Goal: Find specific page/section: Find specific page/section

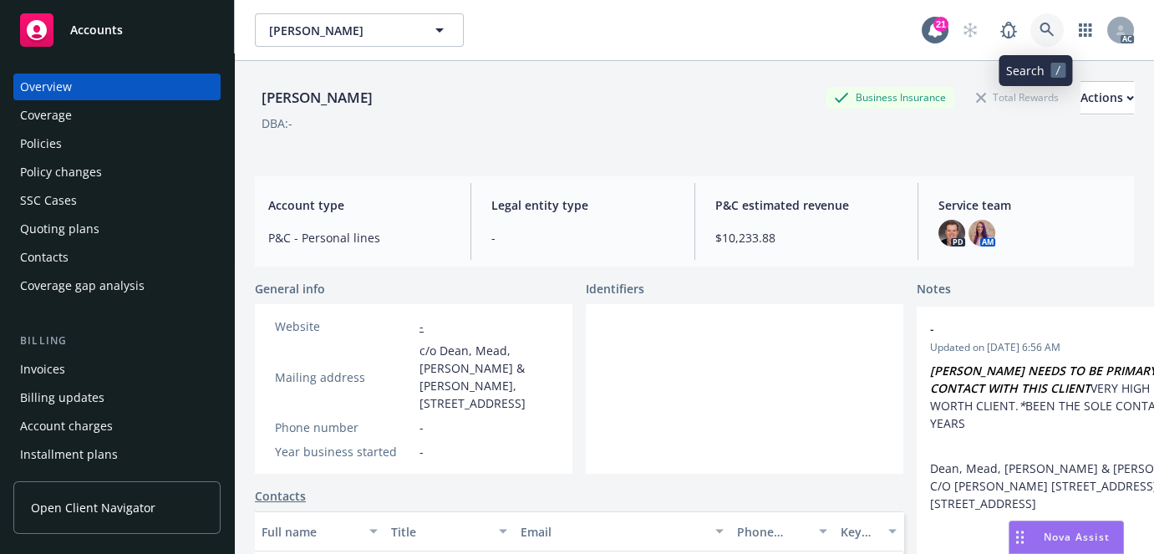
click at [1030, 26] on link at bounding box center [1046, 29] width 33 height 33
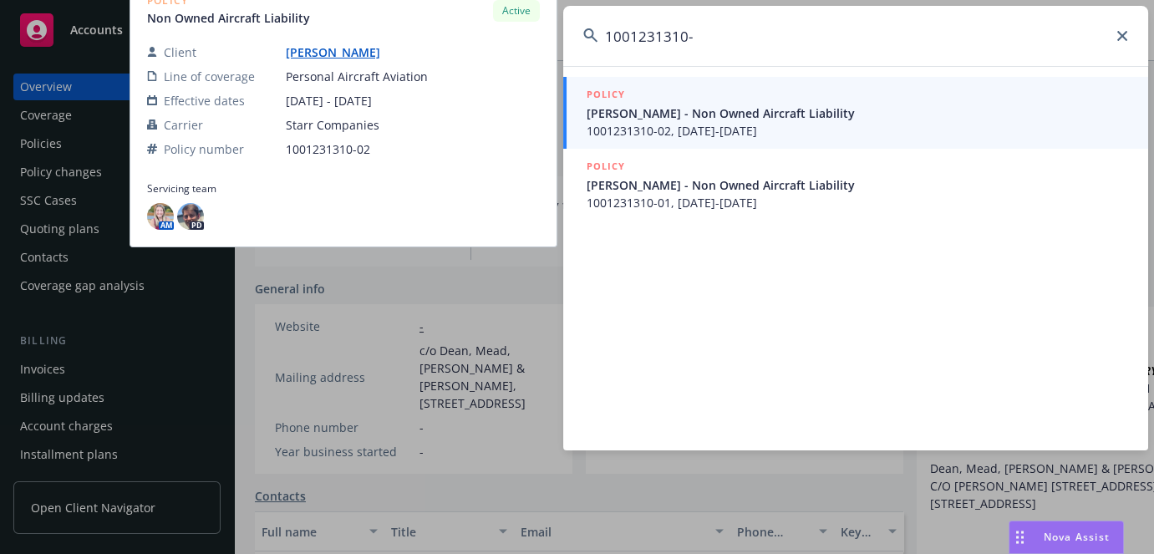
type input "1001231310-"
click at [768, 109] on span "[PERSON_NAME] - Non Owned Aircraft Liability" at bounding box center [857, 113] width 541 height 18
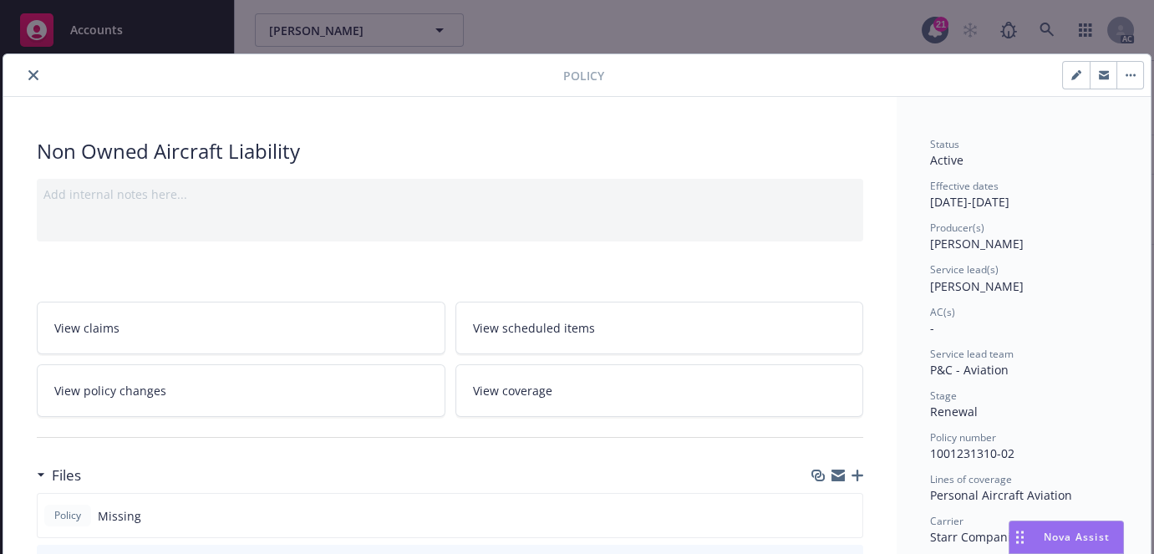
click at [33, 71] on icon "close" at bounding box center [33, 75] width 10 height 10
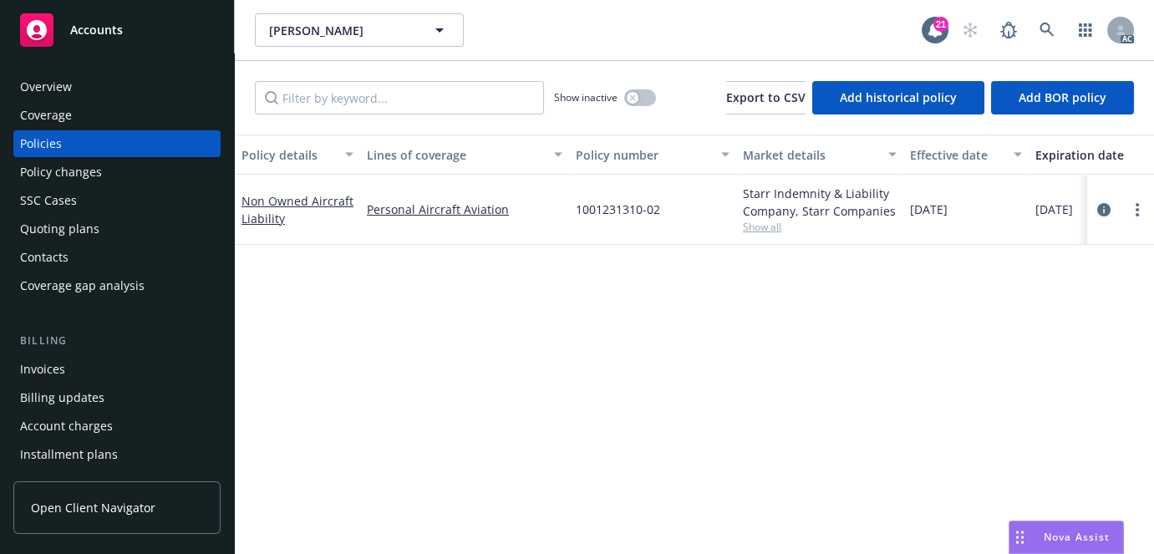
click at [92, 90] on div "Overview" at bounding box center [117, 87] width 194 height 27
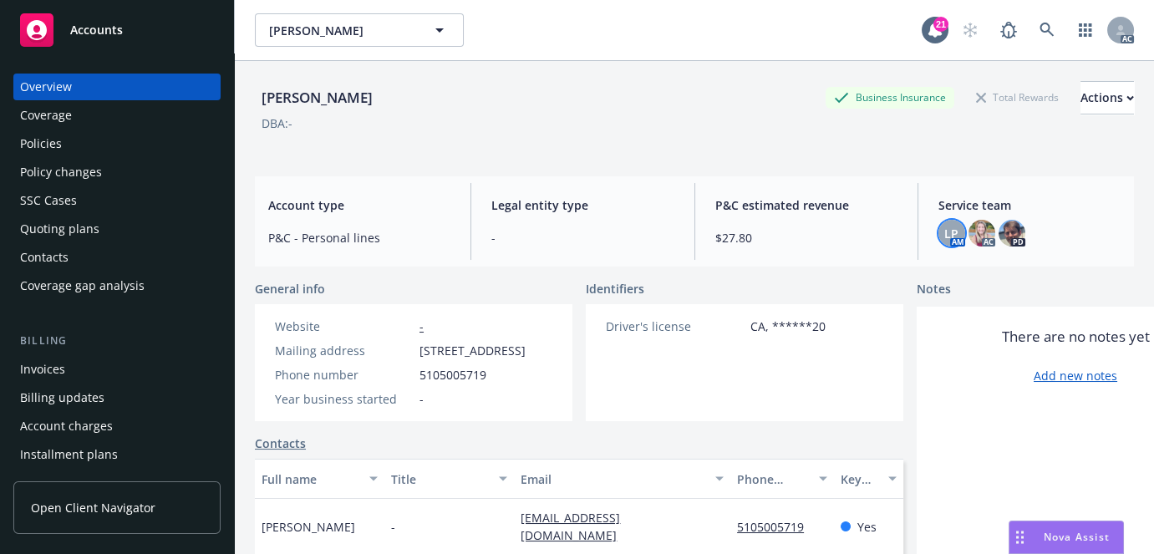
click at [951, 233] on div "LP" at bounding box center [951, 233] width 27 height 27
click at [968, 233] on img at bounding box center [981, 233] width 27 height 27
click at [1000, 241] on img at bounding box center [1012, 233] width 27 height 27
click at [1039, 33] on icon at bounding box center [1046, 30] width 15 height 15
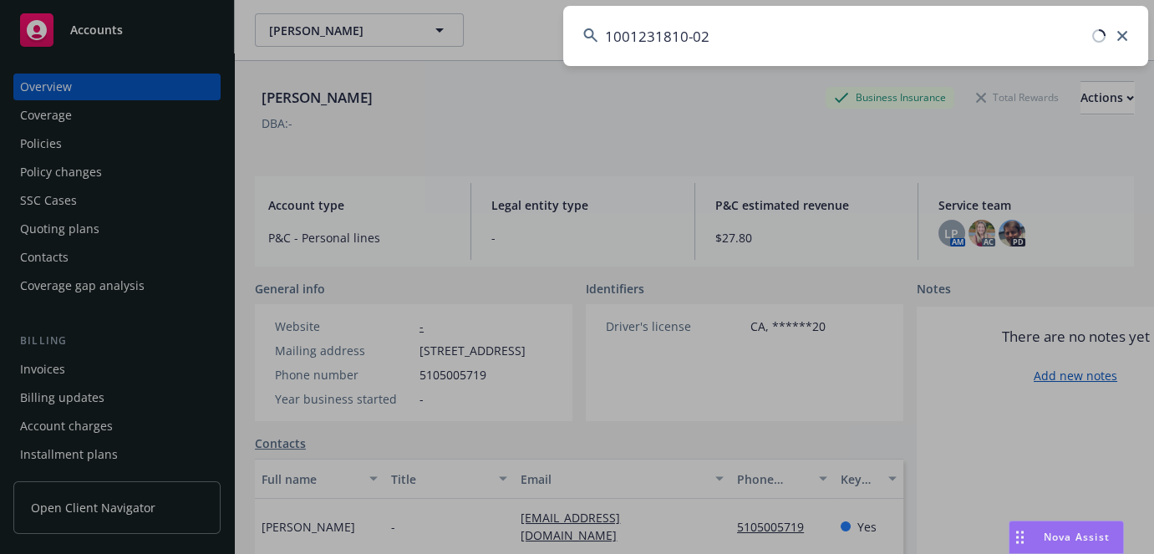
click at [687, 36] on input "1001231810-02" at bounding box center [855, 36] width 585 height 60
click at [694, 36] on input "1001231810-02" at bounding box center [855, 36] width 585 height 60
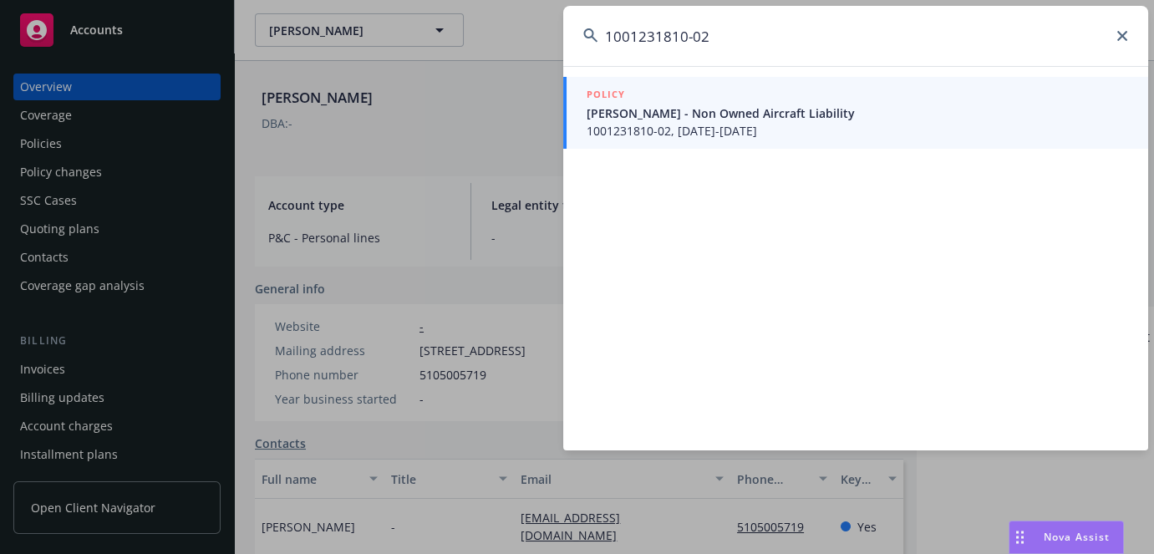
type input "1001231810-02"
click at [704, 122] on span "1001231810-02, [DATE]-[DATE]" at bounding box center [857, 131] width 541 height 18
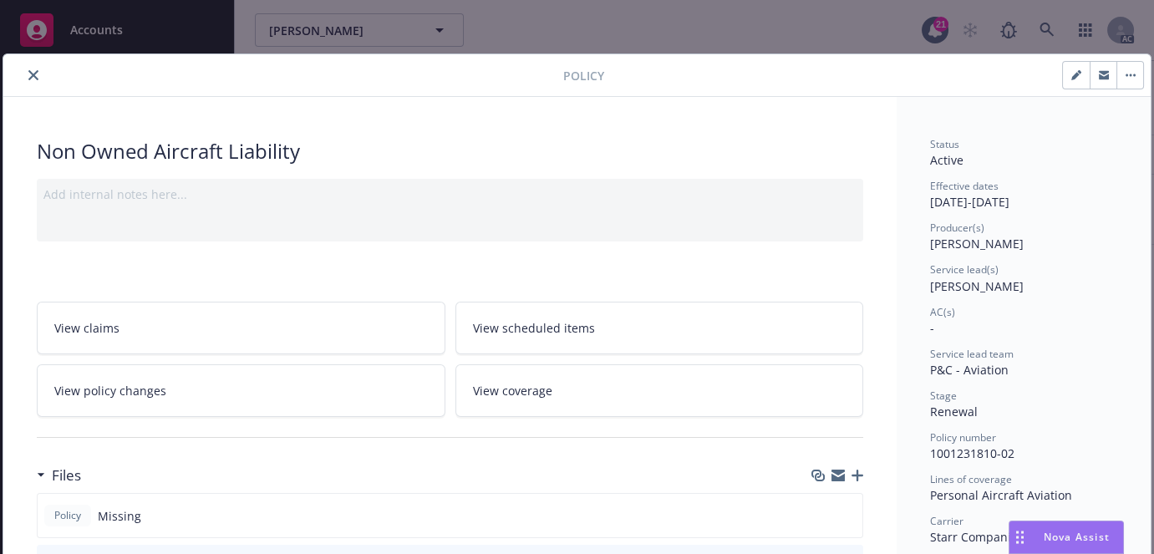
click at [30, 73] on icon "close" at bounding box center [33, 75] width 10 height 10
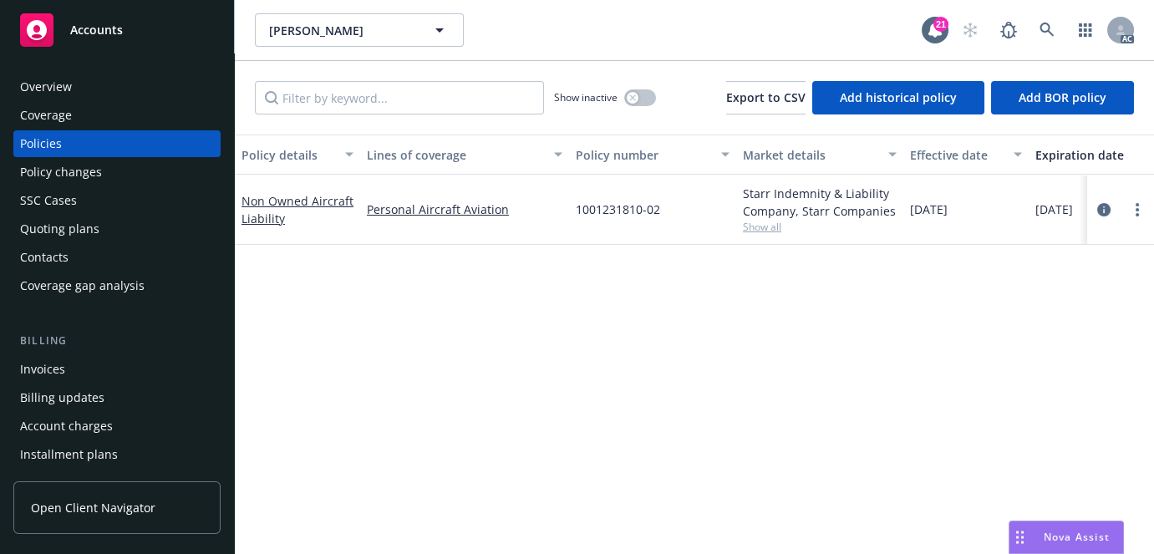
click at [96, 92] on div "Overview" at bounding box center [117, 87] width 194 height 27
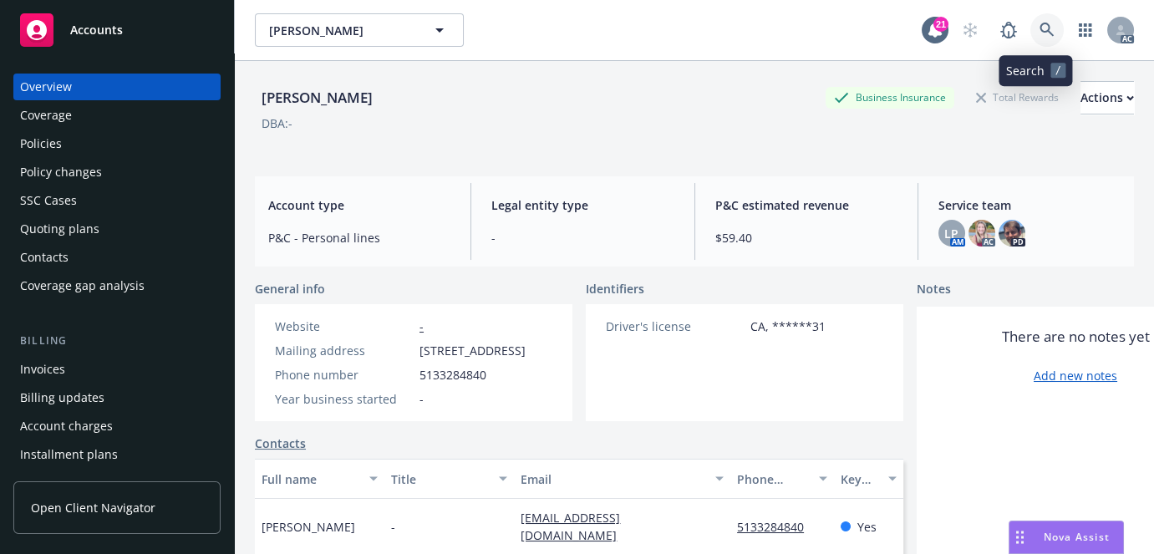
click at [1039, 24] on icon at bounding box center [1046, 30] width 15 height 15
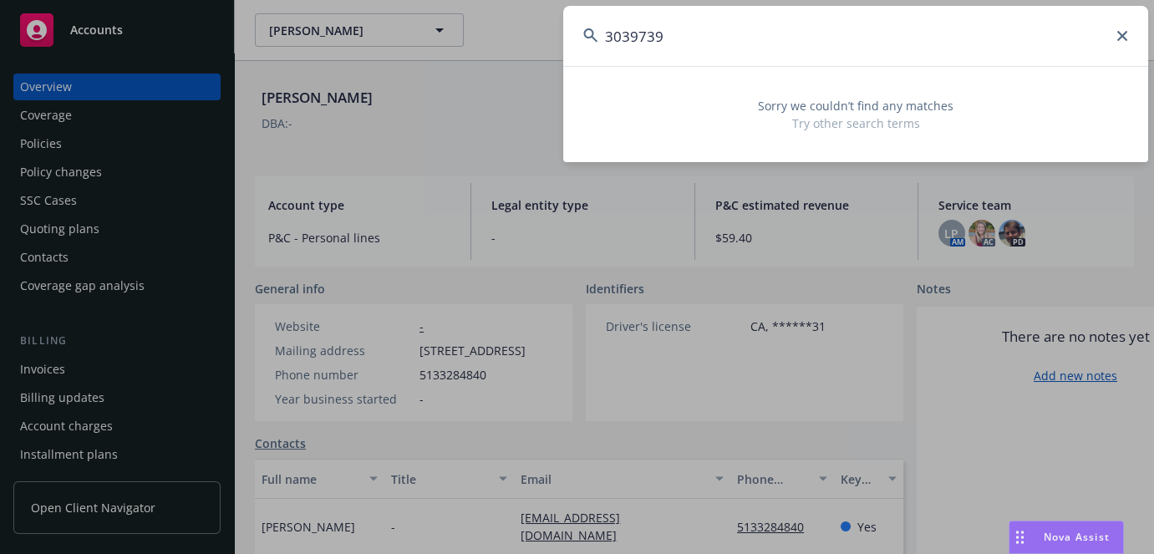
type input "3039739"
drag, startPoint x: 781, startPoint y: 35, endPoint x: 42, endPoint y: 43, distance: 739.6
click at [145, 35] on div "3039739 Sorry we couldn’t find any matches Try other search terms" at bounding box center [577, 277] width 1154 height 554
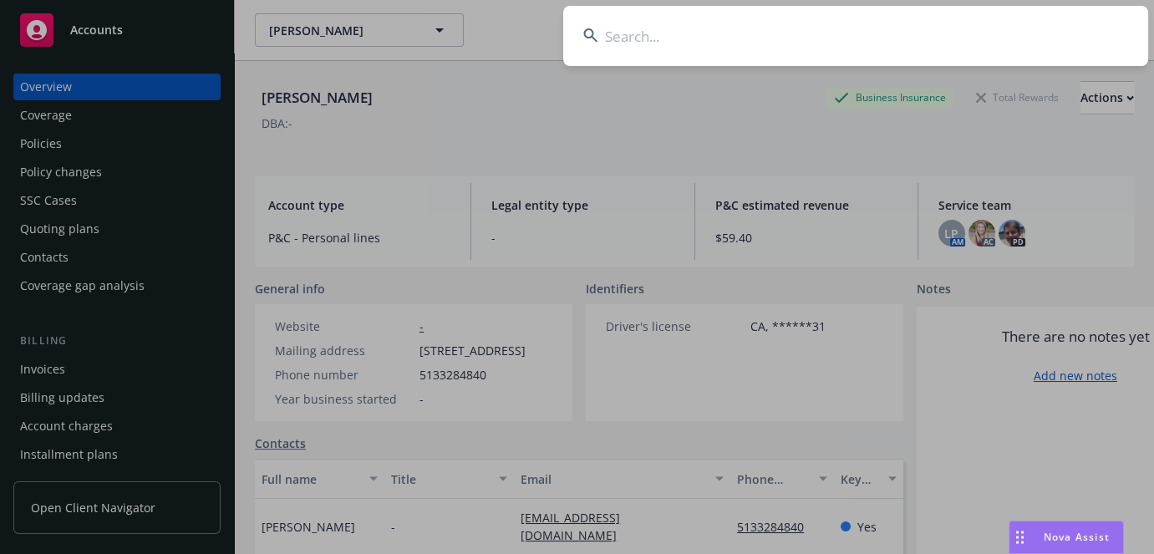
paste input "3039739"
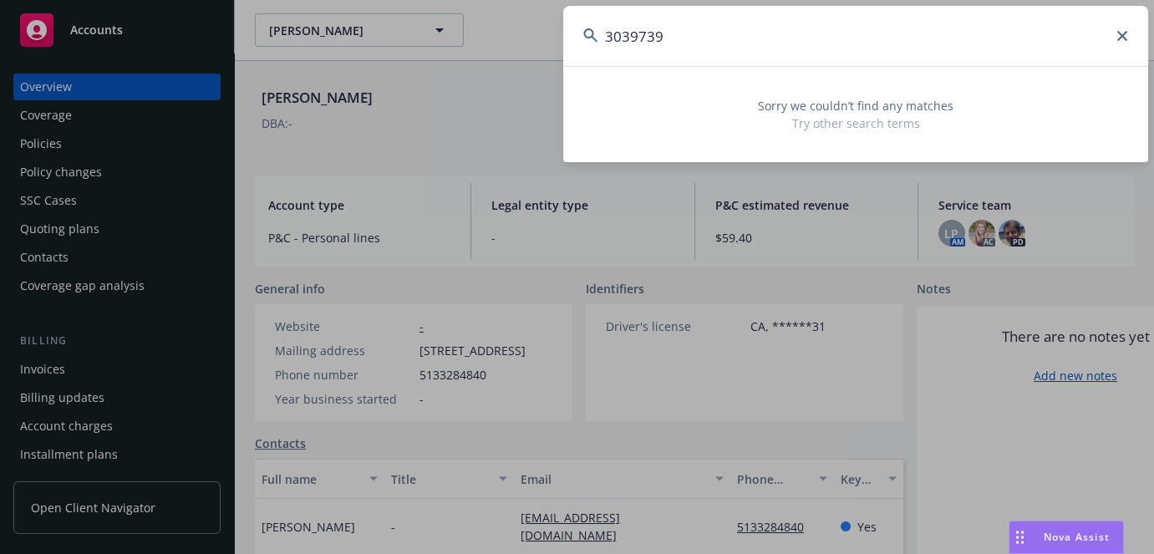
drag, startPoint x: 715, startPoint y: 53, endPoint x: 149, endPoint y: 99, distance: 568.4
click at [189, 86] on div "3039739 Sorry we couldn’t find any matches Try other search terms" at bounding box center [577, 277] width 1154 height 554
paste input "[PERSON_NAME]"
click at [851, 34] on input "[PERSON_NAME]" at bounding box center [855, 36] width 585 height 60
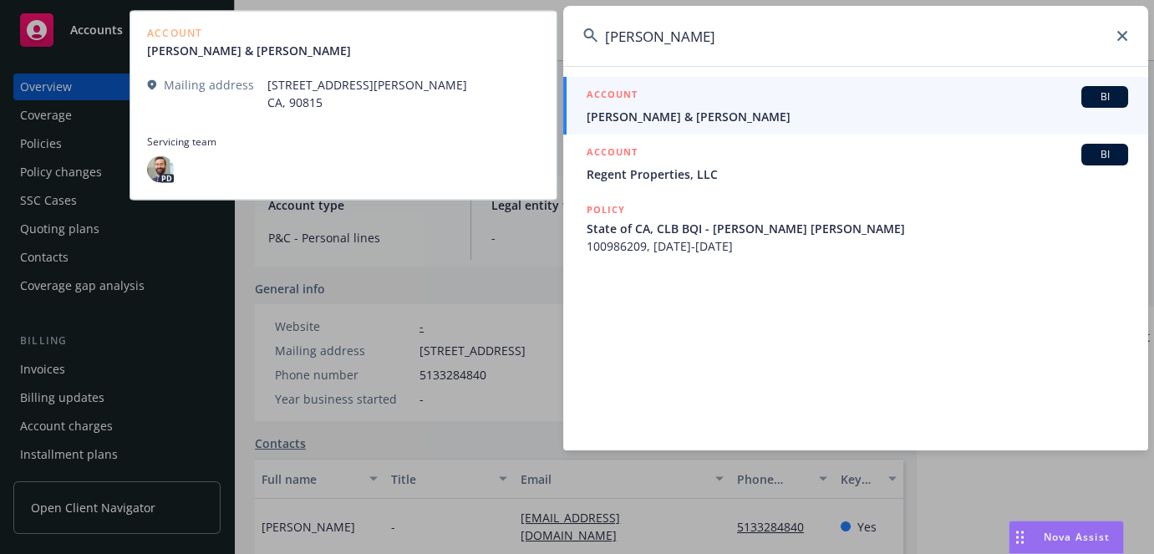
type input "[PERSON_NAME]"
click at [720, 114] on span "[PERSON_NAME] & [PERSON_NAME]" at bounding box center [857, 117] width 541 height 18
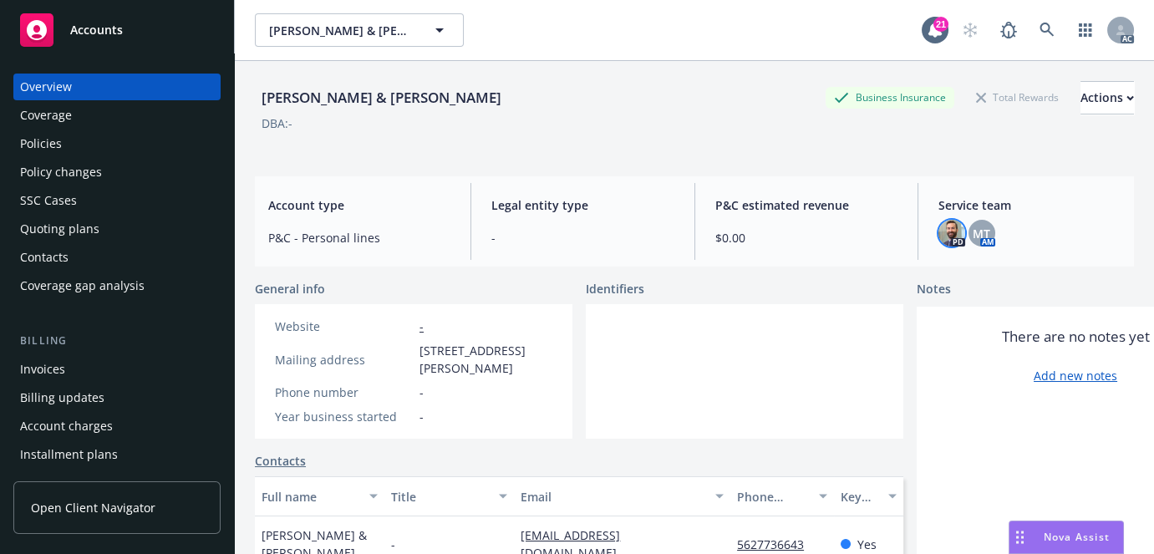
click at [939, 237] on img at bounding box center [951, 233] width 27 height 27
click at [981, 234] on span "MT" at bounding box center [982, 234] width 18 height 18
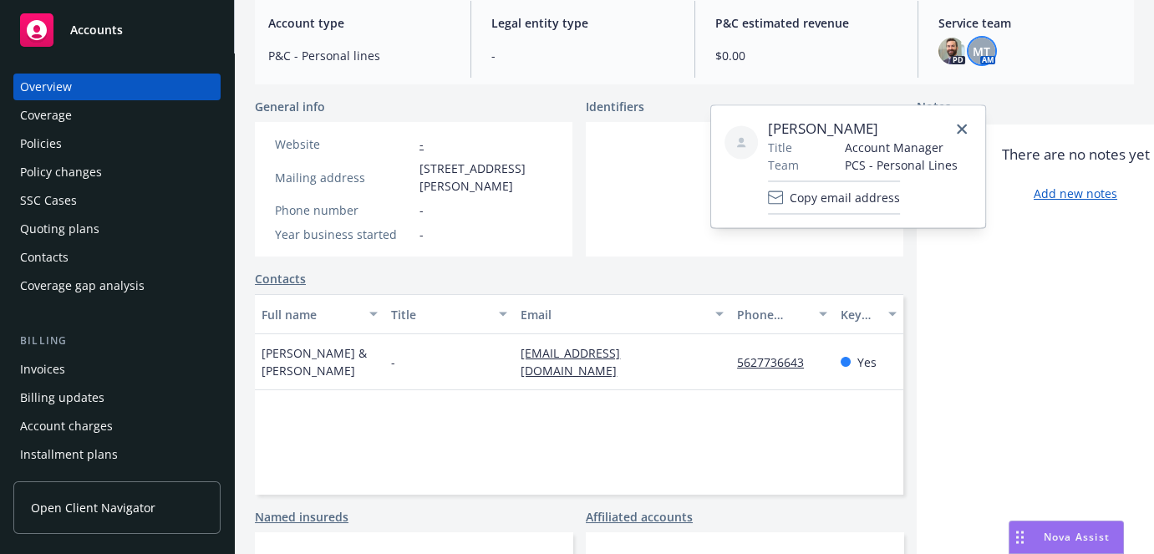
scroll to position [148, 0]
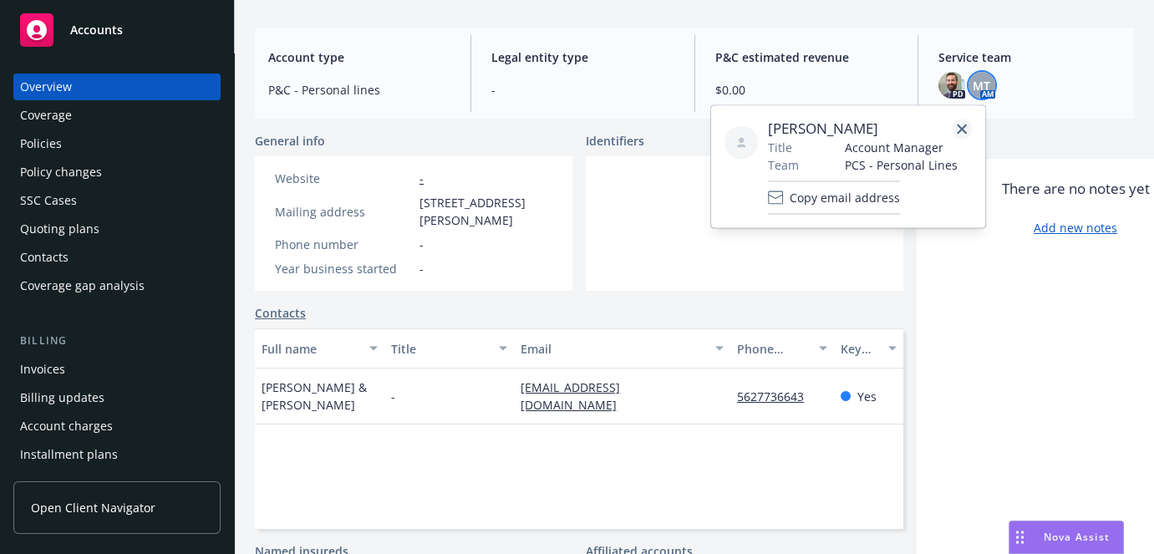
click at [961, 126] on icon "close" at bounding box center [962, 129] width 10 height 10
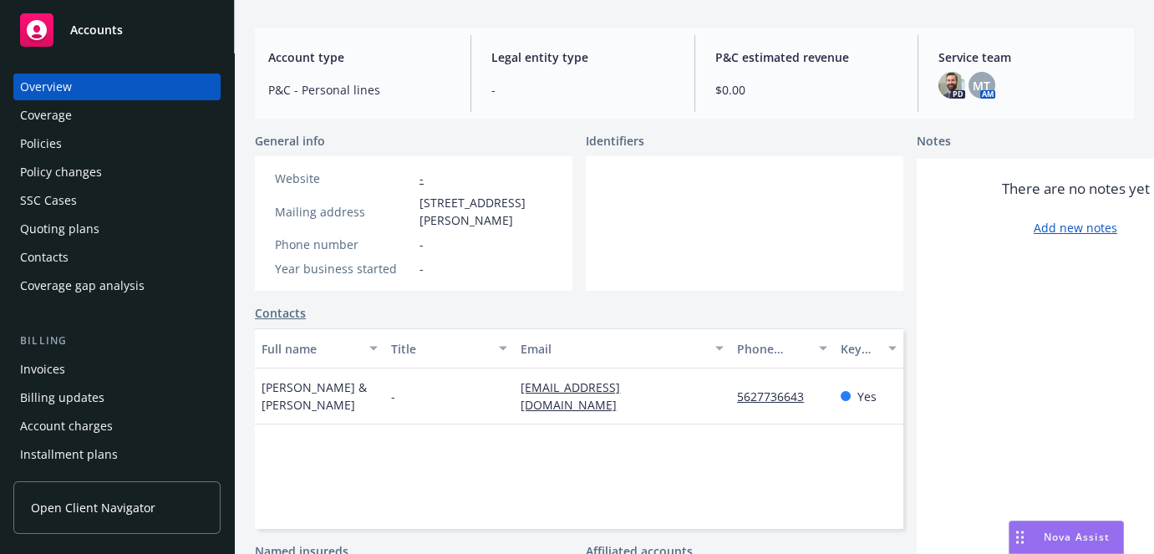
scroll to position [0, 0]
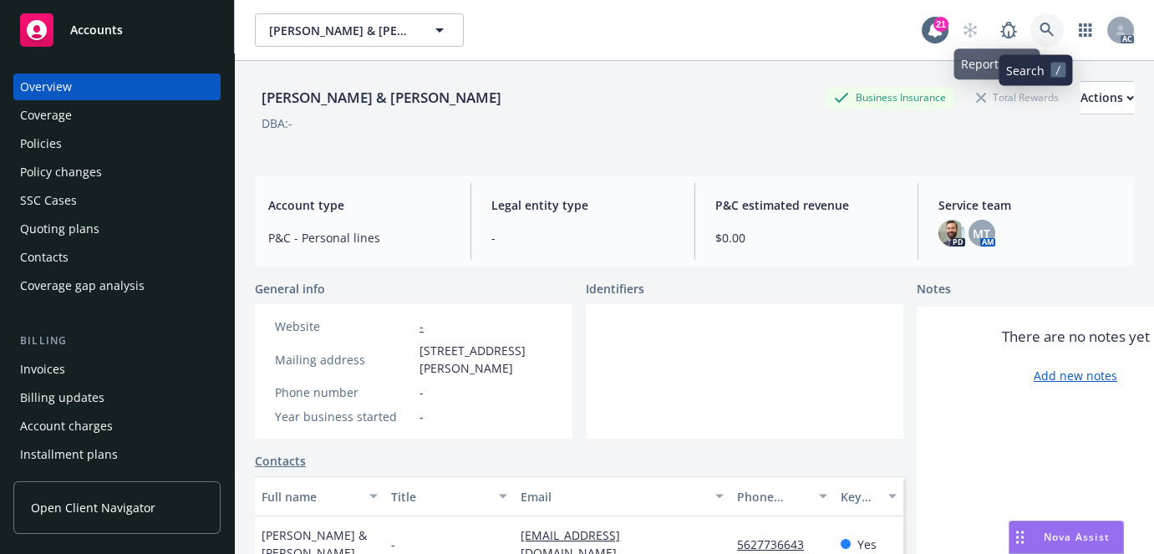
click at [1039, 36] on icon at bounding box center [1046, 30] width 15 height 15
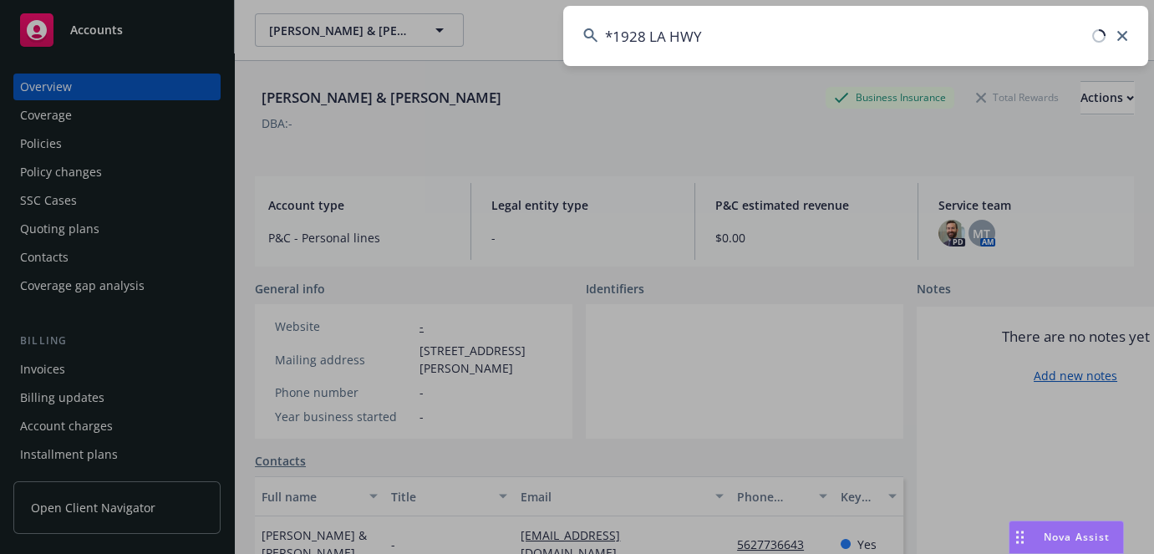
click at [612, 33] on input "*1928 LA HWY" at bounding box center [855, 36] width 585 height 60
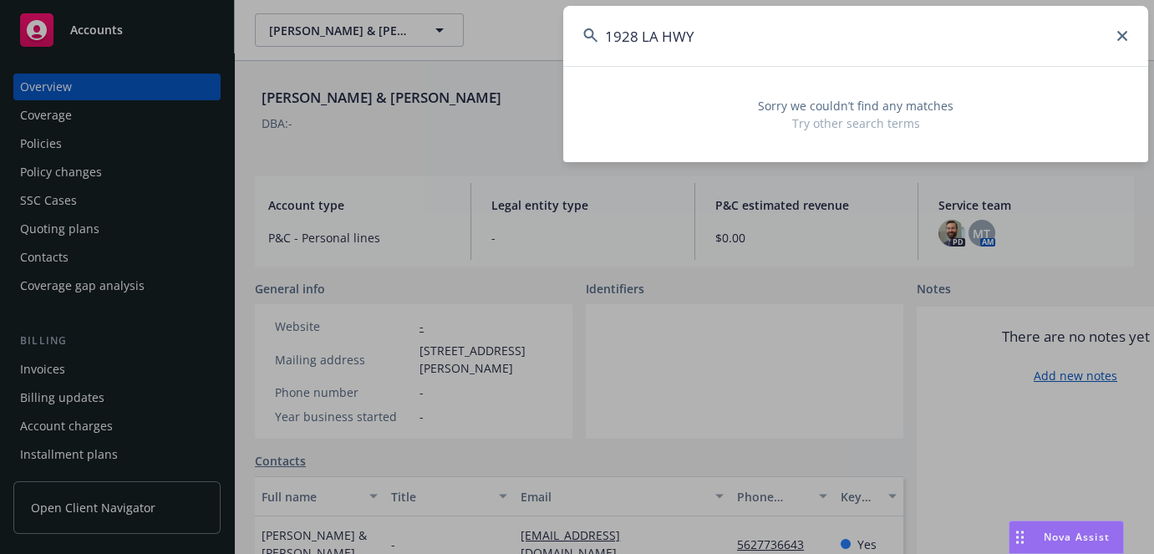
drag, startPoint x: 763, startPoint y: 42, endPoint x: 254, endPoint y: 42, distance: 508.9
click at [333, 42] on div "1928 LA HWY Sorry we couldn’t find any matches Try other search terms" at bounding box center [577, 277] width 1154 height 554
paste input "3039736"
type input "3039736"
drag, startPoint x: 614, startPoint y: 48, endPoint x: 58, endPoint y: 83, distance: 557.6
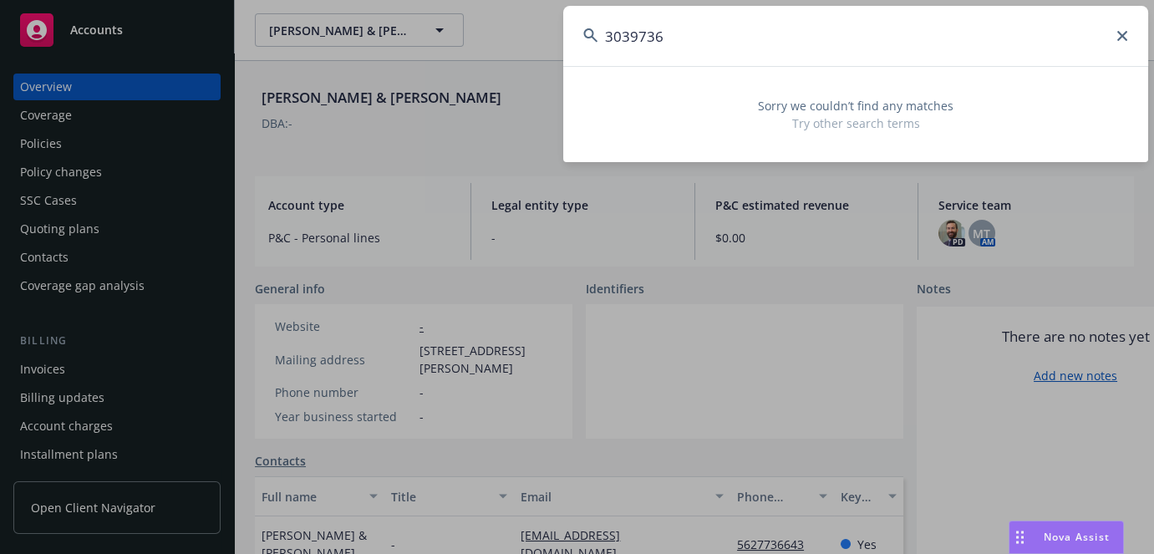
click at [260, 48] on div "3039736 Sorry we couldn’t find any matches Try other search terms" at bounding box center [577, 277] width 1154 height 554
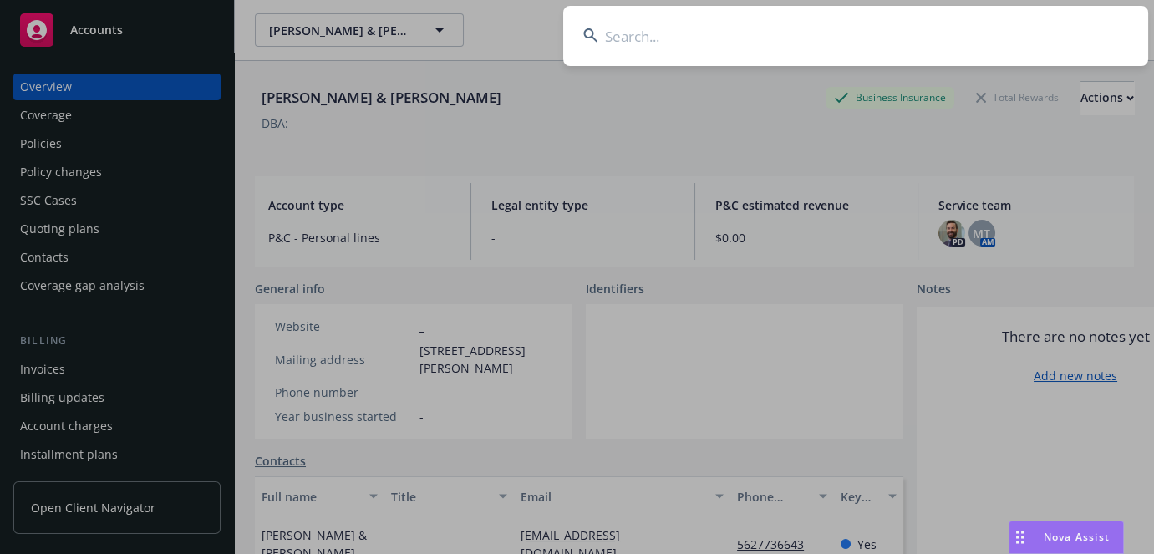
paste input ",FB LEGACY LLC"
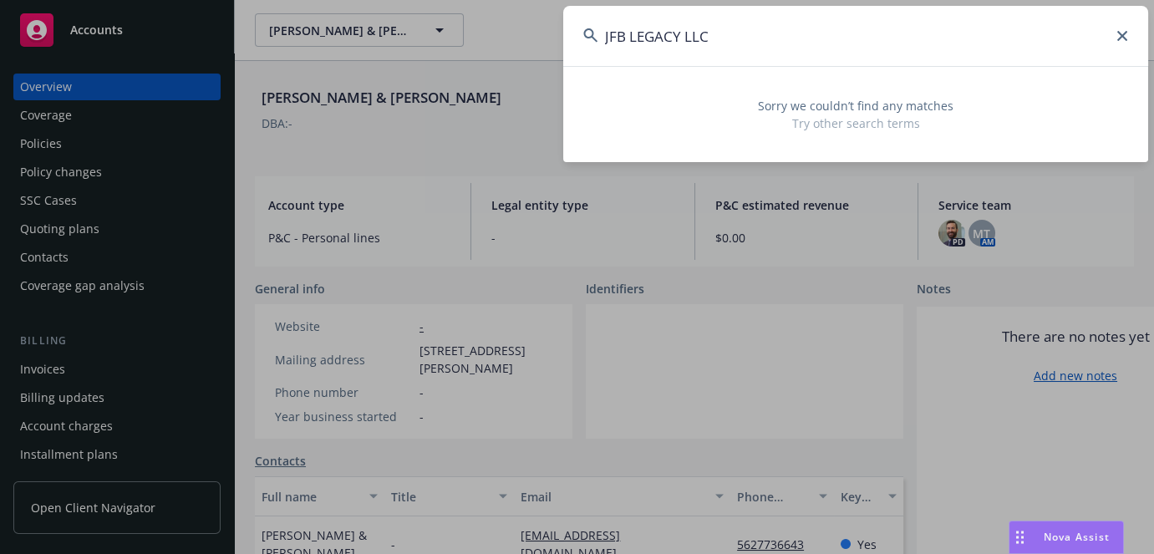
drag, startPoint x: 716, startPoint y: 31, endPoint x: 424, endPoint y: 48, distance: 292.1
click at [424, 48] on div "JFB LEGACY LLC Sorry we couldn’t find any matches Try other search terms" at bounding box center [577, 277] width 1154 height 554
type input "JFB LEGACY LLC"
